Goal: Task Accomplishment & Management: Complete application form

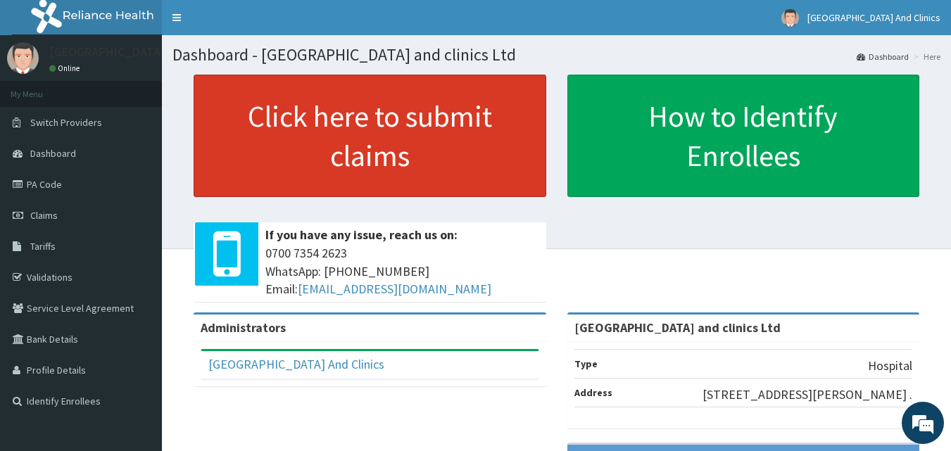
click at [353, 120] on link "Click here to submit claims" at bounding box center [370, 136] width 353 height 122
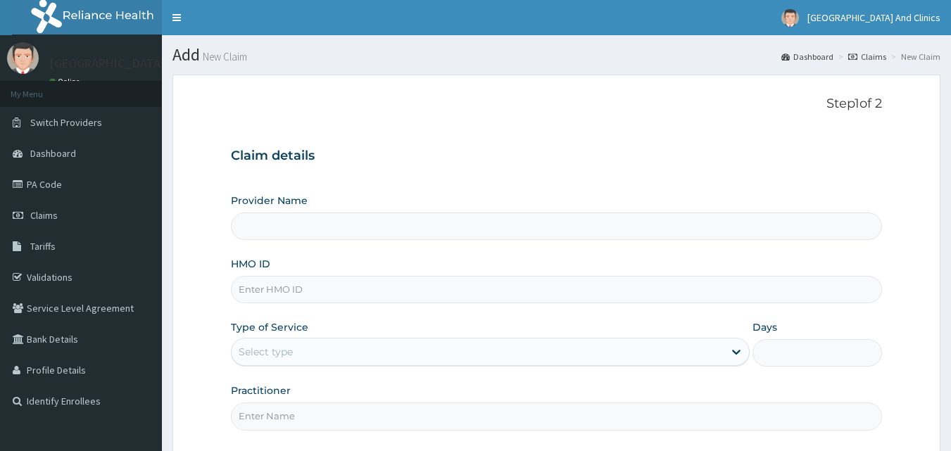
type input "[GEOGRAPHIC_DATA] and clinics Ltd"
click at [275, 294] on input "HMO ID" at bounding box center [557, 289] width 652 height 27
paste input "ABP/10263/A"
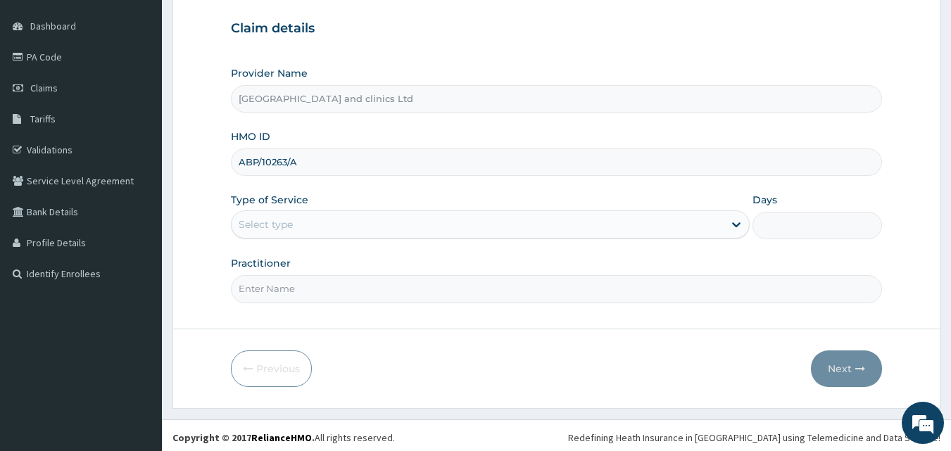
scroll to position [132, 0]
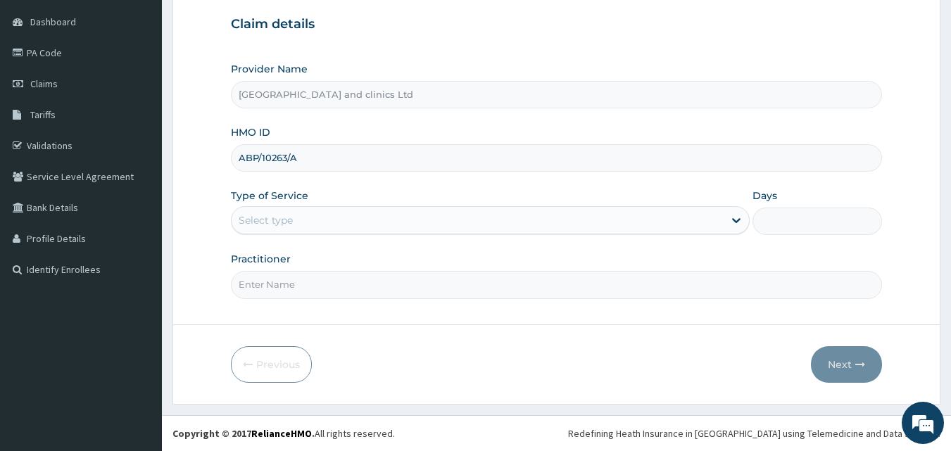
type input "ABP/10263/A"
click at [359, 222] on div "Select type" at bounding box center [478, 220] width 492 height 23
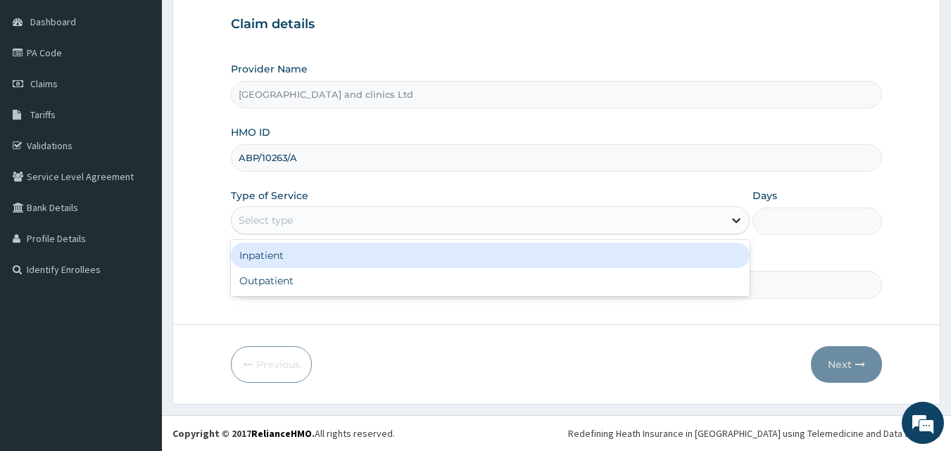
click at [731, 220] on icon at bounding box center [736, 220] width 14 height 14
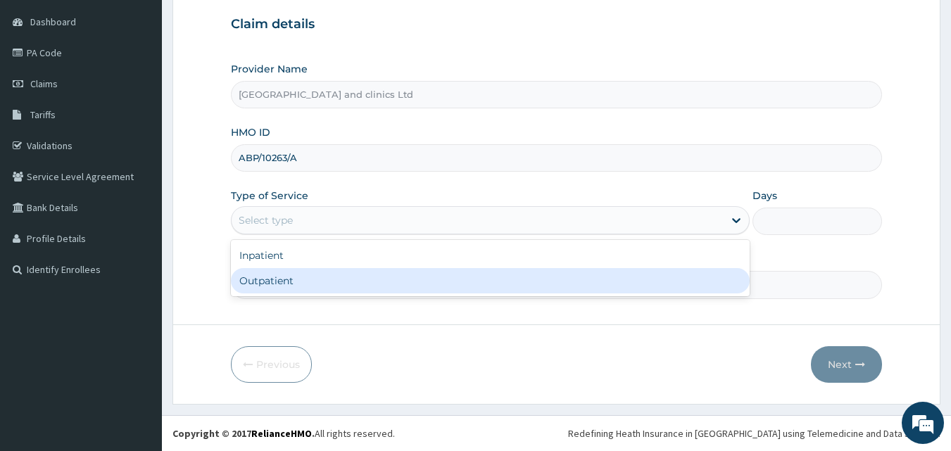
click at [295, 284] on div "Outpatient" at bounding box center [490, 280] width 519 height 25
type input "1"
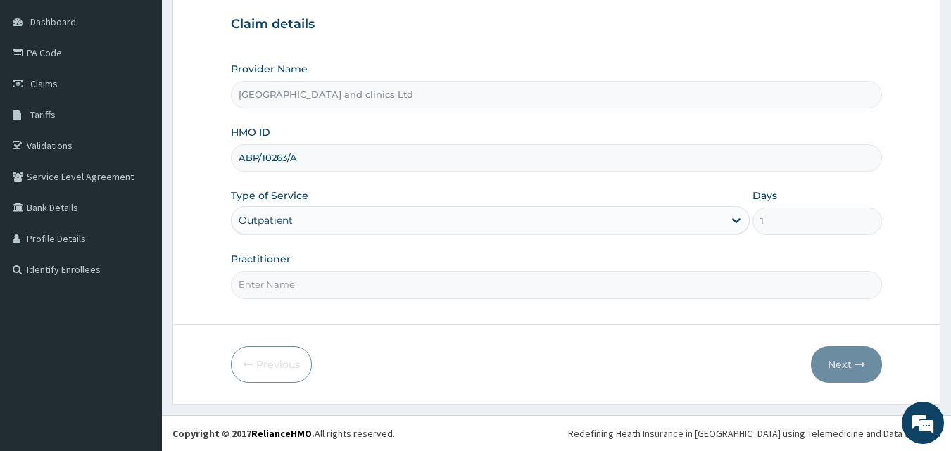
click at [295, 284] on input "Practitioner" at bounding box center [557, 284] width 652 height 27
type input "DR TENDER"
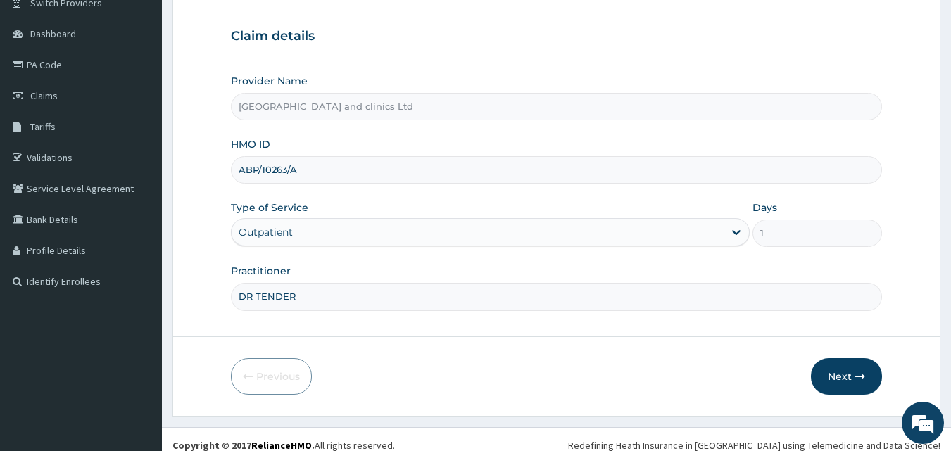
scroll to position [132, 0]
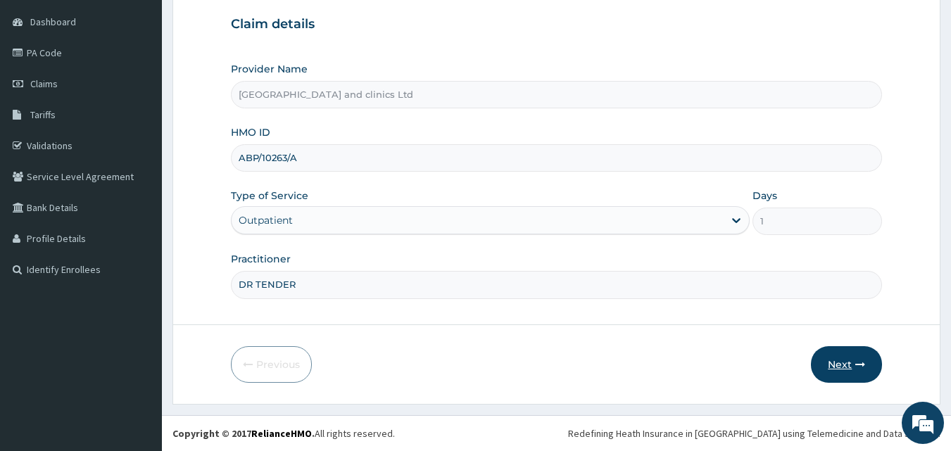
click at [844, 362] on button "Next" at bounding box center [846, 364] width 71 height 37
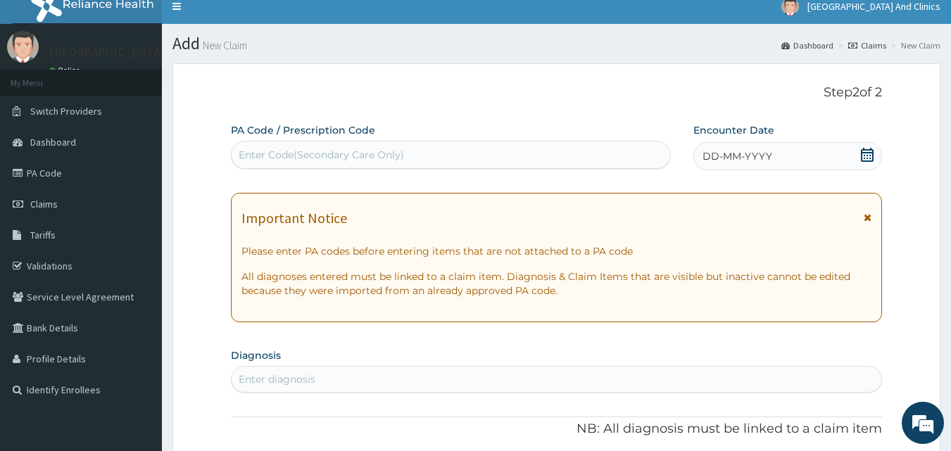
scroll to position [0, 0]
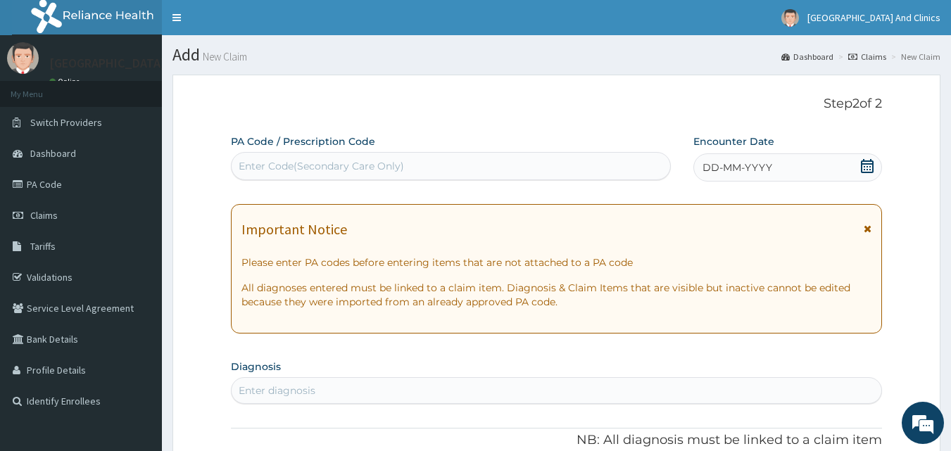
click at [349, 168] on div "Enter Code(Secondary Care Only)" at bounding box center [321, 166] width 165 height 14
paste input "PA/2BCD86"
type input "PA/2BCD86"
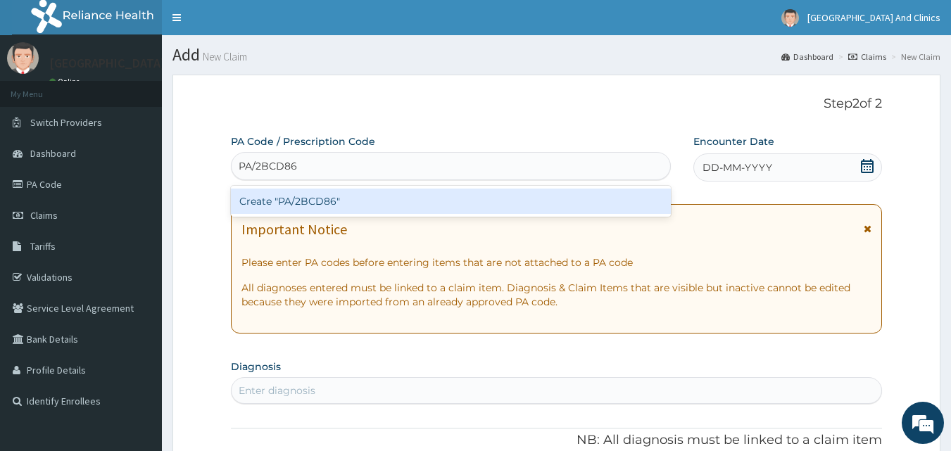
click at [347, 211] on div "Create "PA/2BCD86"" at bounding box center [451, 201] width 441 height 25
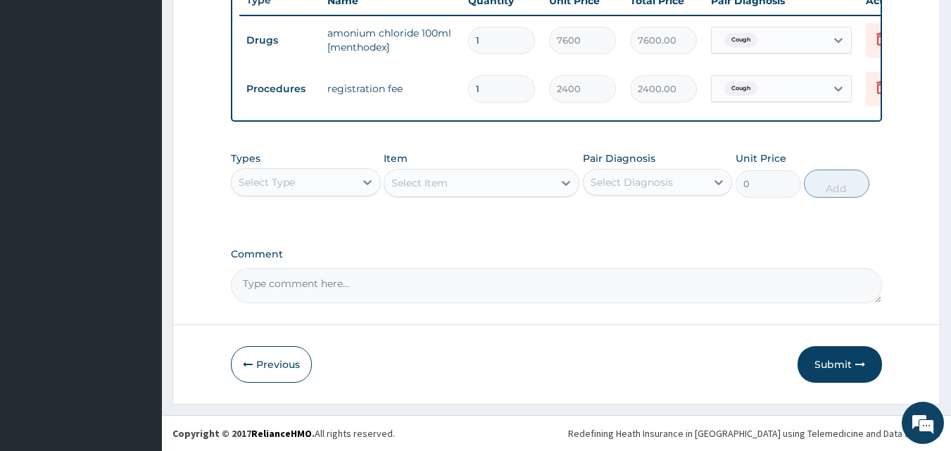
scroll to position [556, 0]
click at [822, 362] on button "Submit" at bounding box center [840, 364] width 84 height 37
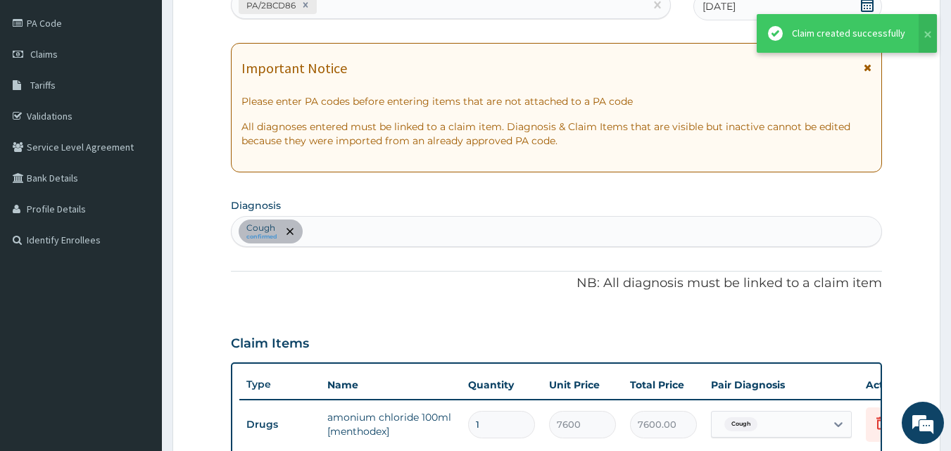
scroll to position [9, 0]
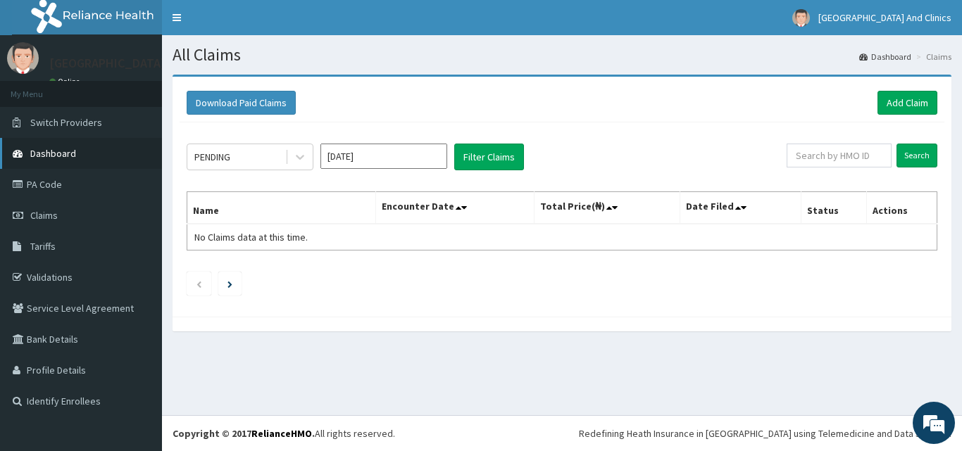
click at [42, 156] on span "Dashboard" at bounding box center [53, 153] width 46 height 13
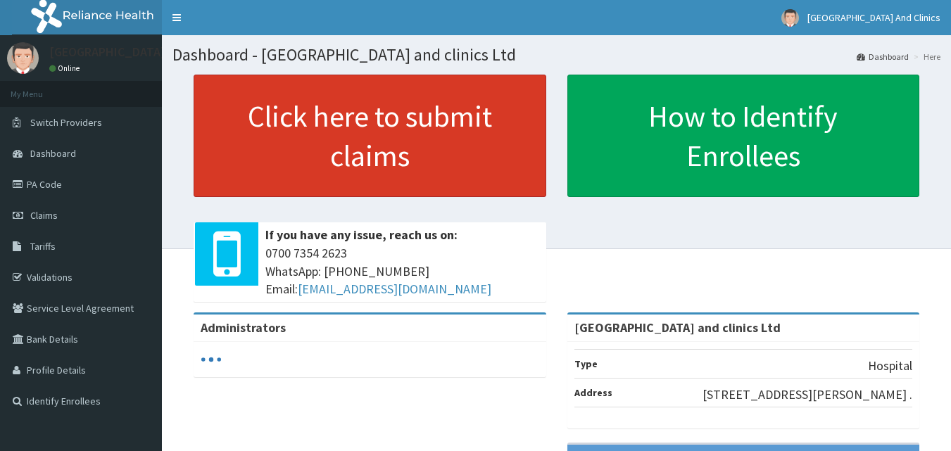
click at [368, 120] on link "Click here to submit claims" at bounding box center [370, 136] width 353 height 122
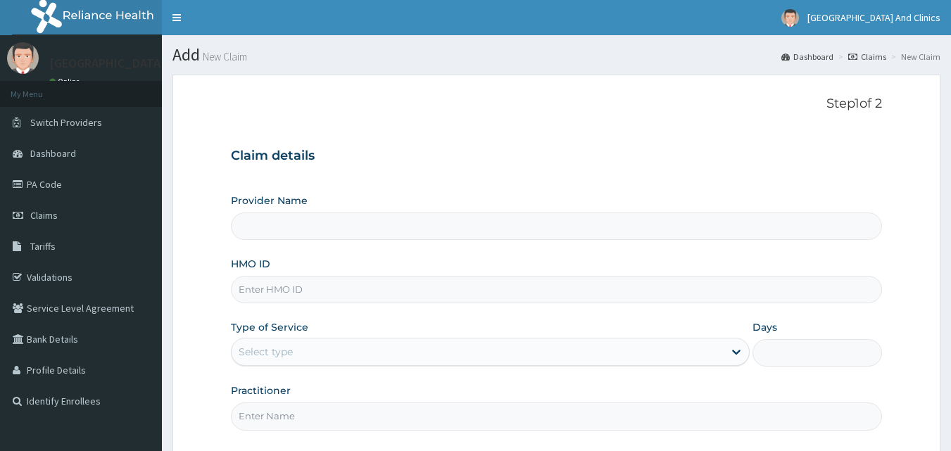
type input "[GEOGRAPHIC_DATA] and clinics Ltd"
click at [353, 293] on input "HMO ID" at bounding box center [557, 289] width 652 height 27
paste input "ABP/10263/A"
type input "ABP/10263/A"
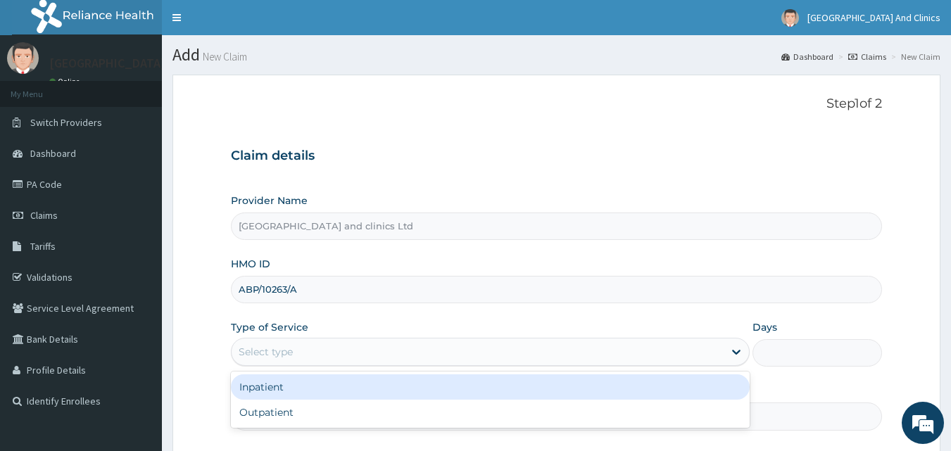
click at [335, 358] on div "Select type" at bounding box center [478, 352] width 492 height 23
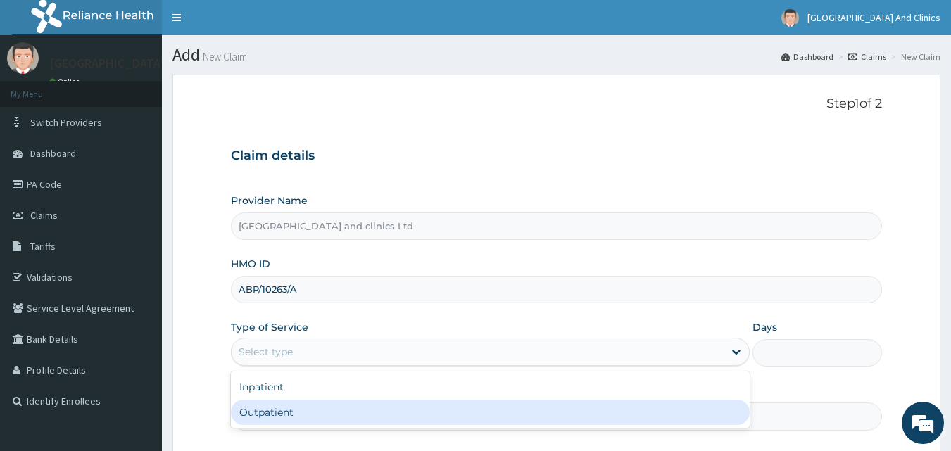
click at [281, 412] on div "Outpatient" at bounding box center [490, 412] width 519 height 25
type input "1"
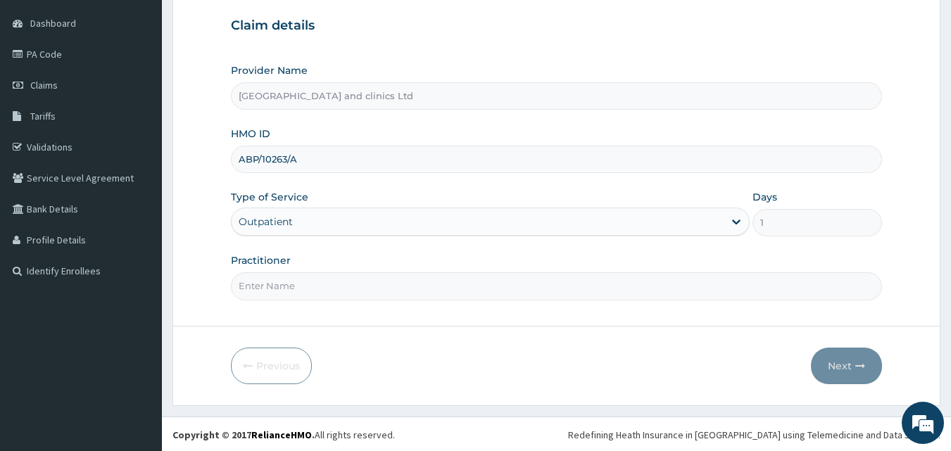
scroll to position [132, 0]
click at [332, 280] on input "Practitioner" at bounding box center [557, 284] width 652 height 27
type input "DR TENDER"
click at [847, 364] on button "Next" at bounding box center [846, 364] width 71 height 37
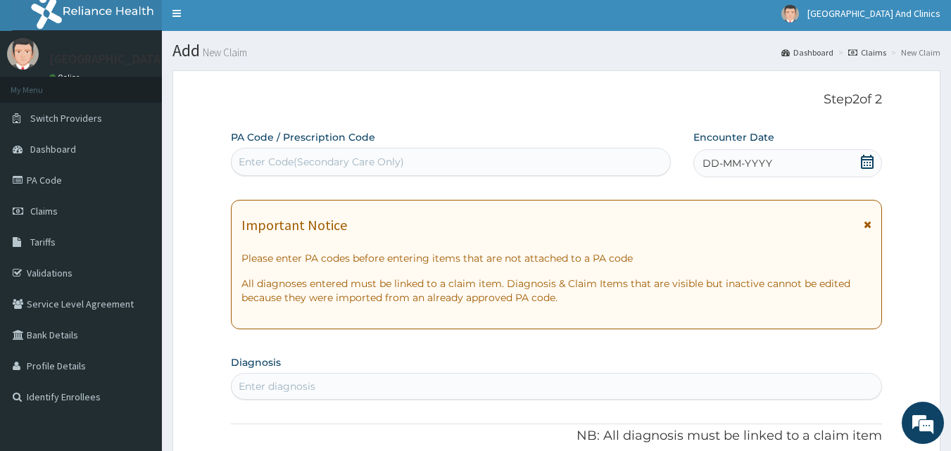
scroll to position [0, 0]
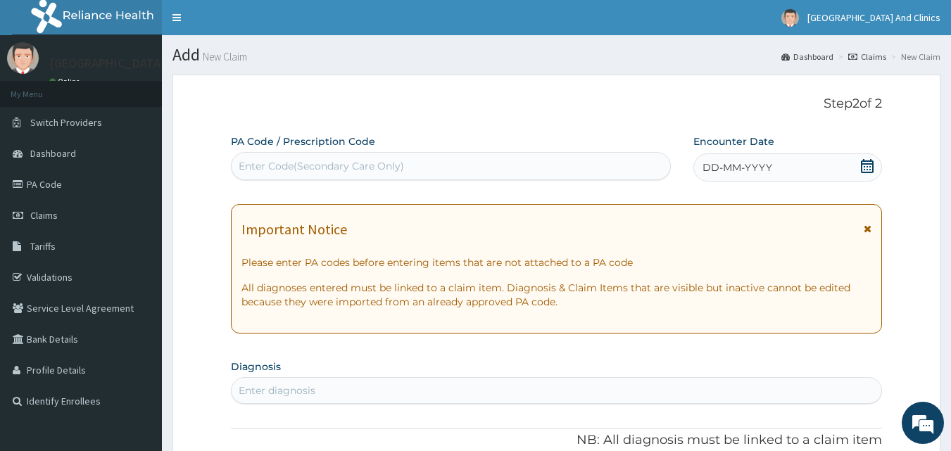
click at [306, 163] on div "Enter Code(Secondary Care Only)" at bounding box center [321, 166] width 165 height 14
paste input "PA/022E3F"
type input "PA/022E3F"
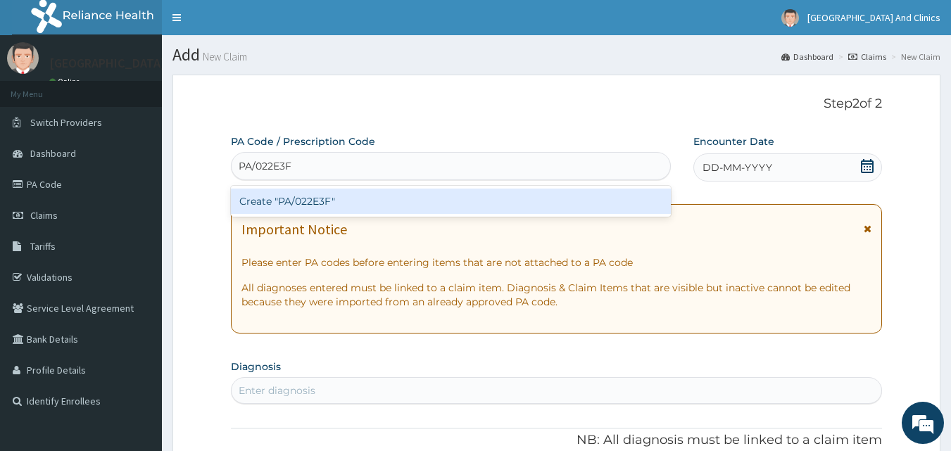
click at [374, 204] on div "Create "PA/022E3F"" at bounding box center [451, 201] width 441 height 25
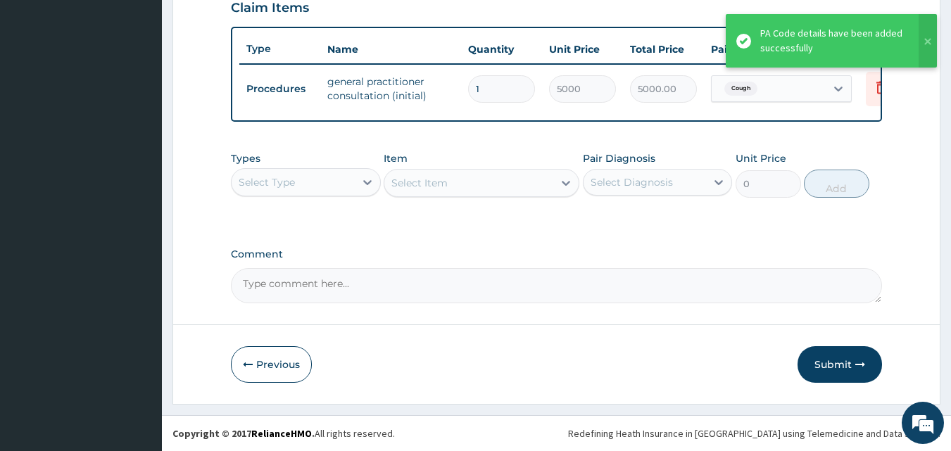
scroll to position [508, 0]
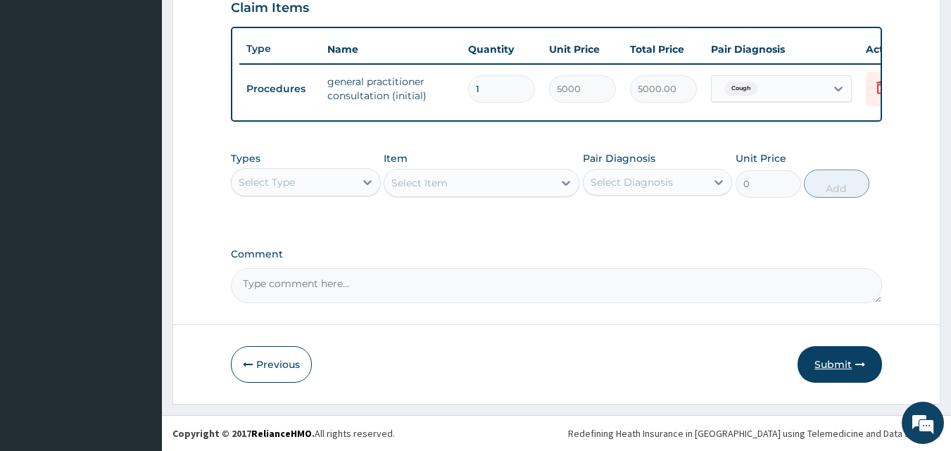
click at [825, 363] on button "Submit" at bounding box center [840, 364] width 84 height 37
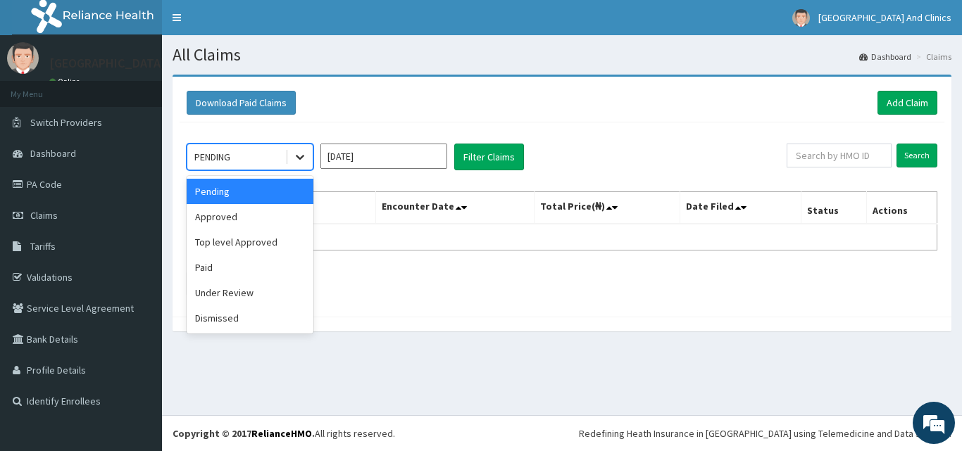
click at [303, 158] on icon at bounding box center [300, 157] width 14 height 14
click at [234, 224] on div "Approved" at bounding box center [250, 216] width 127 height 25
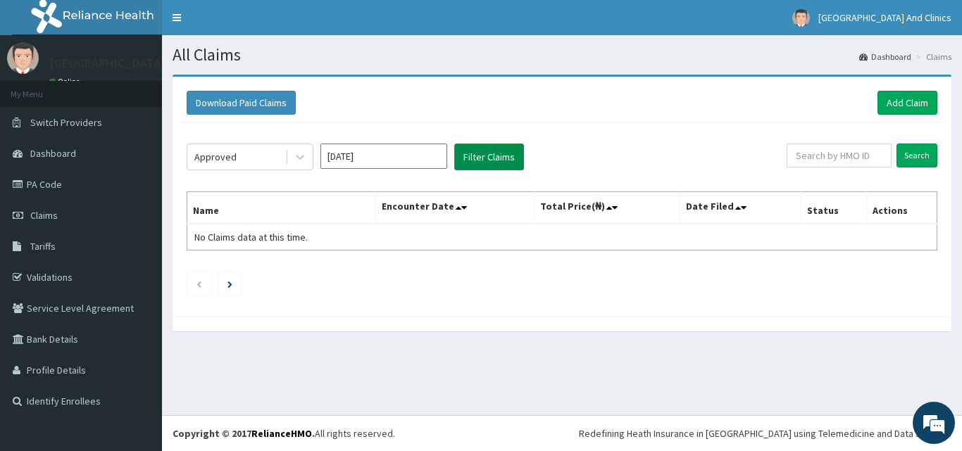
click at [489, 166] on button "Filter Claims" at bounding box center [489, 157] width 70 height 27
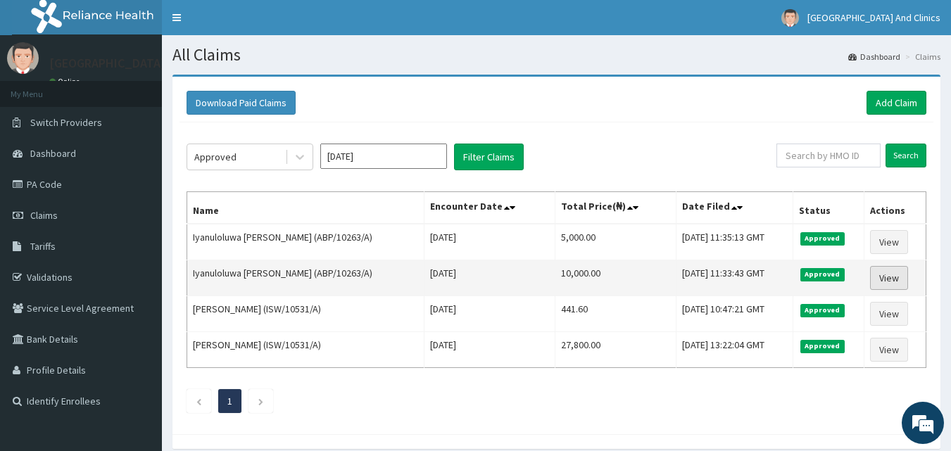
click at [893, 281] on link "View" at bounding box center [889, 278] width 38 height 24
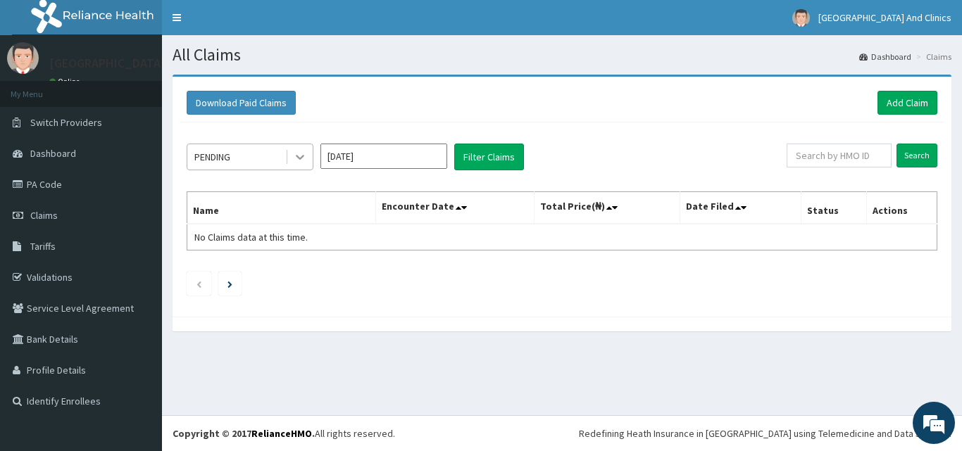
click at [298, 153] on icon at bounding box center [300, 157] width 14 height 14
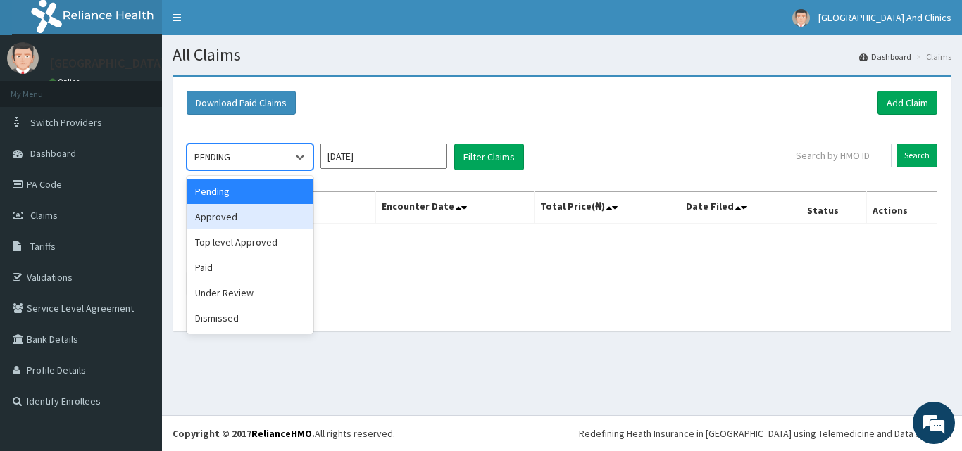
click at [230, 224] on div "Approved" at bounding box center [250, 216] width 127 height 25
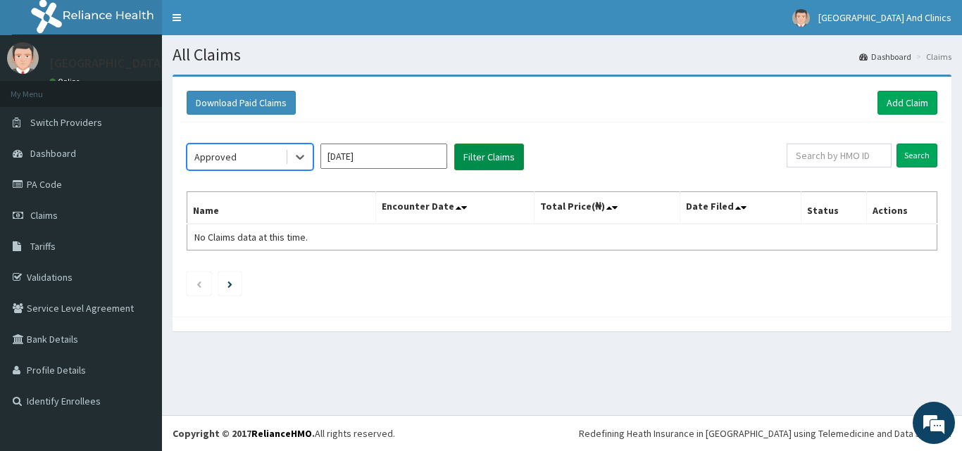
click at [502, 158] on button "Filter Claims" at bounding box center [489, 157] width 70 height 27
